Goal: Transaction & Acquisition: Purchase product/service

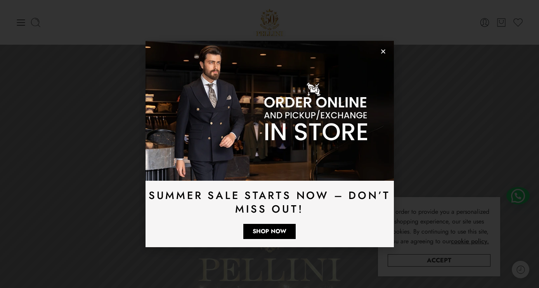
click at [384, 53] on icon "Close" at bounding box center [384, 52] width 6 height 6
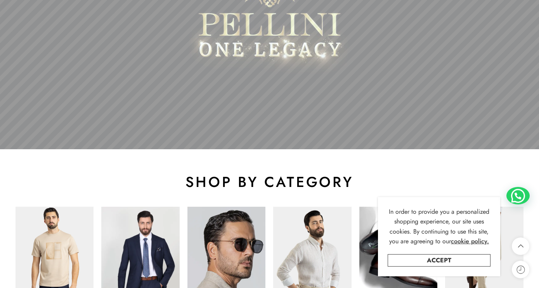
scroll to position [396, 0]
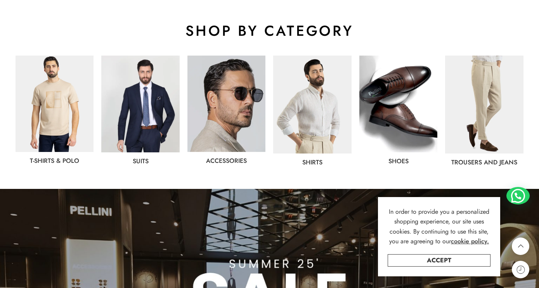
click at [140, 121] on img at bounding box center [140, 104] width 78 height 97
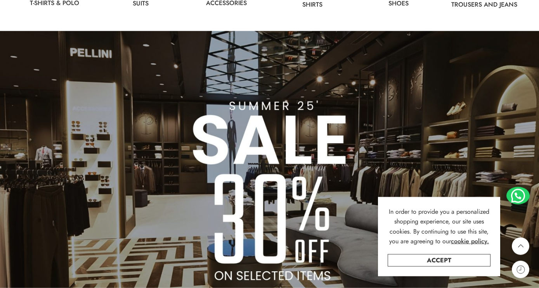
scroll to position [594, 0]
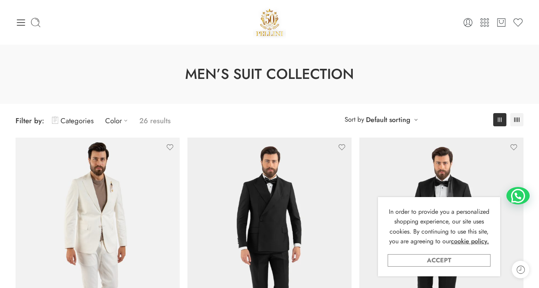
click at [410, 261] on link "Accept" at bounding box center [439, 260] width 103 height 12
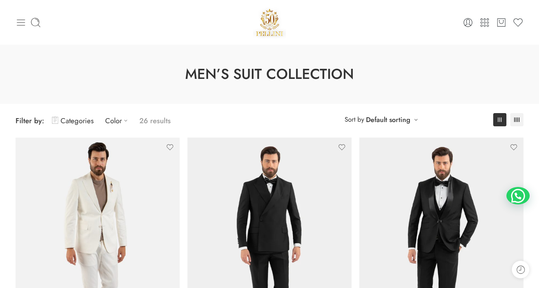
click at [26, 21] on icon at bounding box center [21, 22] width 11 height 11
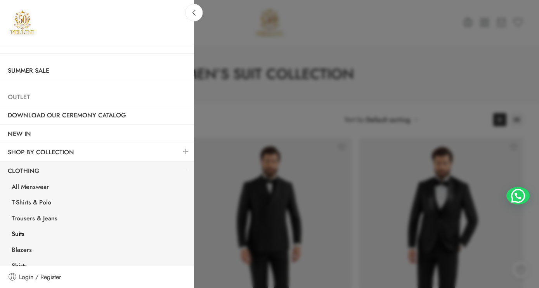
click at [26, 96] on link "Outlet" at bounding box center [97, 97] width 194 height 18
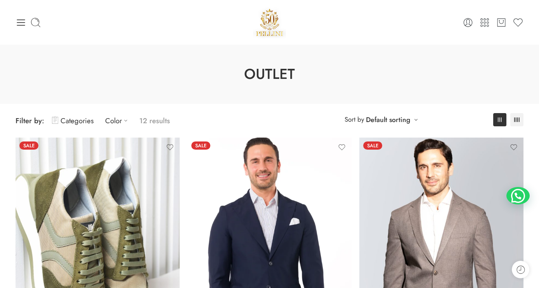
click at [24, 26] on icon at bounding box center [21, 22] width 11 height 11
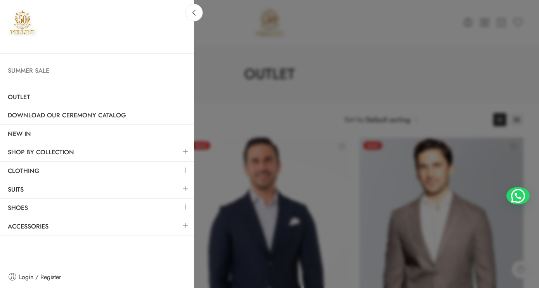
click at [32, 70] on link "Summer Sale" at bounding box center [97, 71] width 194 height 18
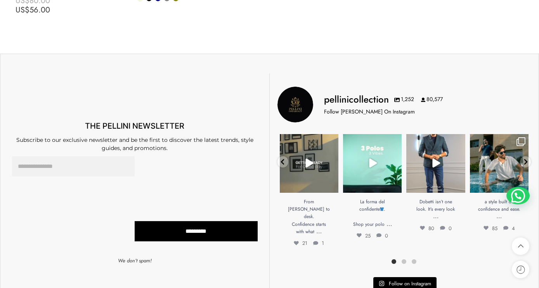
scroll to position [4616, 0]
